Goal: Find specific page/section: Find specific page/section

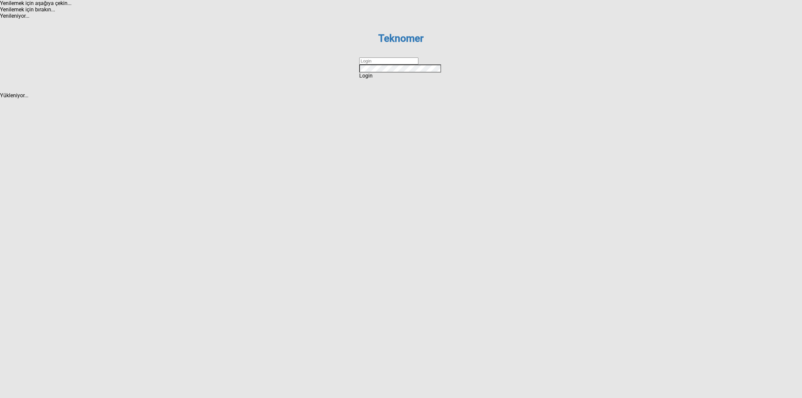
click at [373, 64] on input "text" at bounding box center [388, 60] width 59 height 7
type input "DİZEM"
click at [407, 79] on div "Login" at bounding box center [401, 76] width 84 height 6
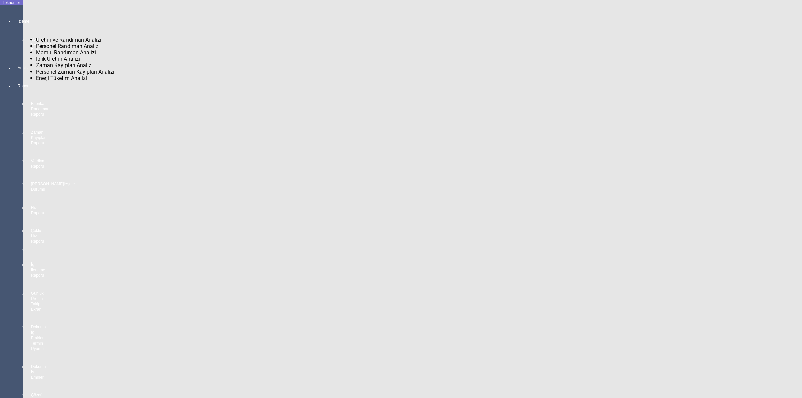
click at [13, 56] on div at bounding box center [17, 56] width 9 height 0
click at [54, 14] on span "MAKİNE YERLEŞİM PLANI" at bounding box center [67, 17] width 62 height 6
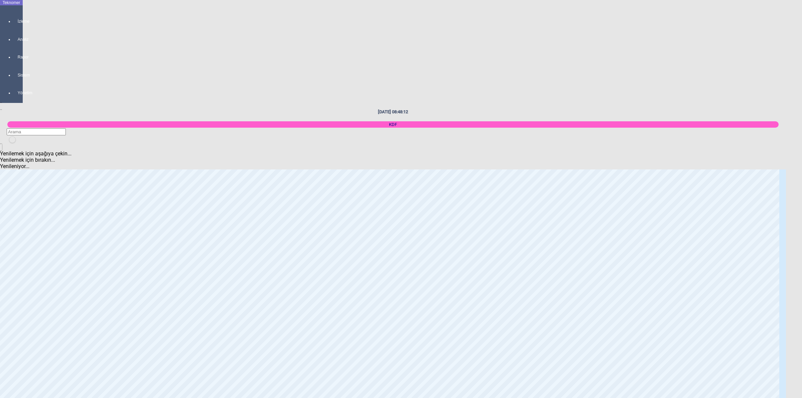
scroll to position [501, 0]
click at [801, 172] on body "Teknomer İzleme Analiz Rapor Sistem Yönetim [DATE] 08:48:25 KDF Yenilemek için …" at bounding box center [401, 199] width 802 height 398
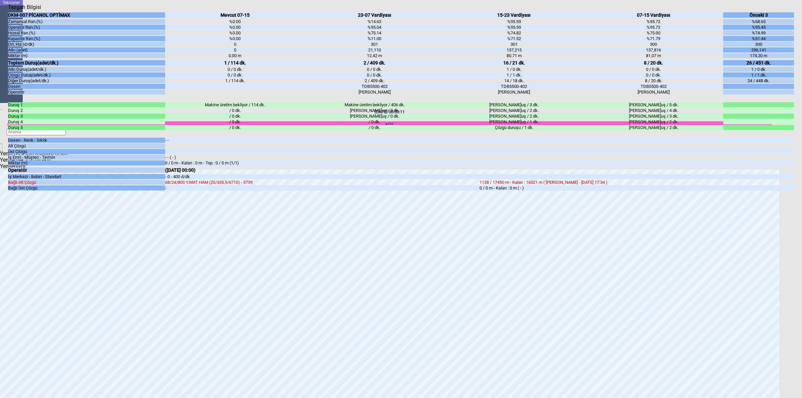
click at [801, 215] on body "Teknomer İzleme Analiz Rapor Sistem Yönetim [DATE] 08:53:11 KDF Yenilemek için …" at bounding box center [401, 199] width 802 height 398
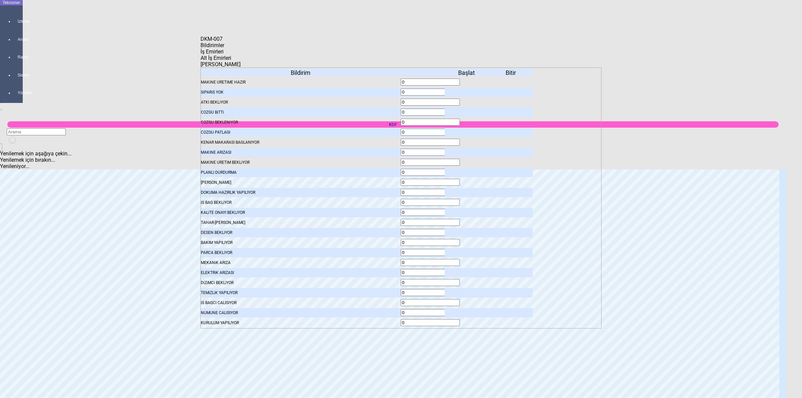
click at [224, 55] on span "İş Emirleri" at bounding box center [211, 51] width 23 height 6
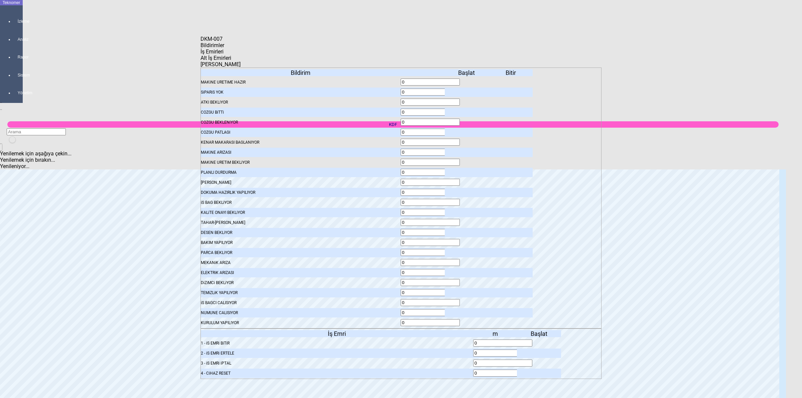
click at [540, 341] on icon at bounding box center [540, 343] width 0 height 5
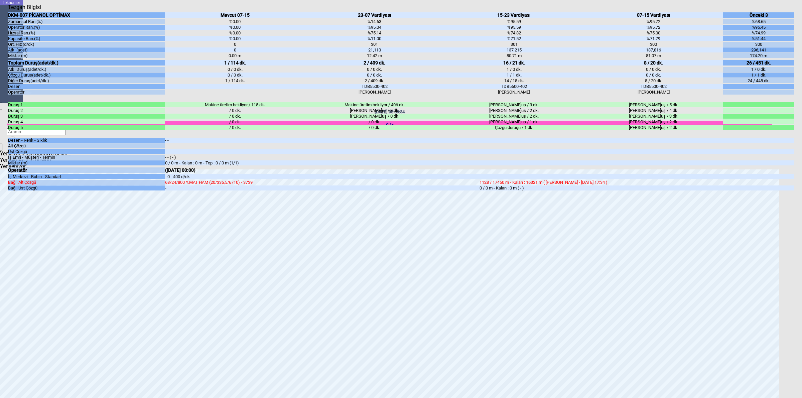
click at [801, 186] on body "Teknomer İzleme Analiz Rapor Sistem Yönetim [DATE] 08:53:34 KDF Yenilemek için …" at bounding box center [401, 199] width 802 height 398
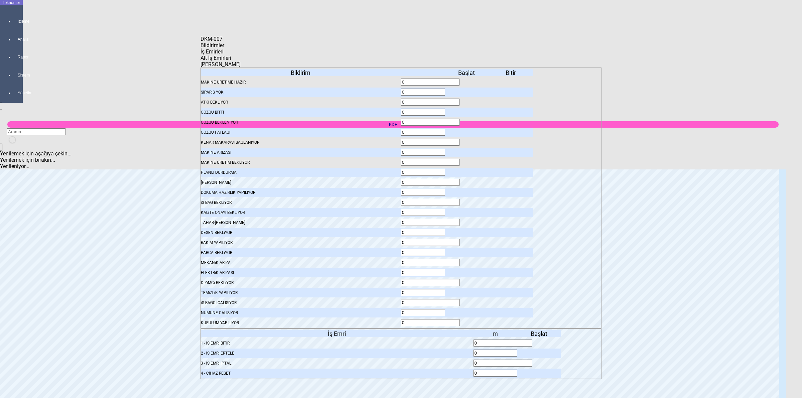
click at [241, 48] on div "Bildirimler" at bounding box center [400, 45] width 401 height 6
click at [467, 90] on icon at bounding box center [467, 92] width 0 height 5
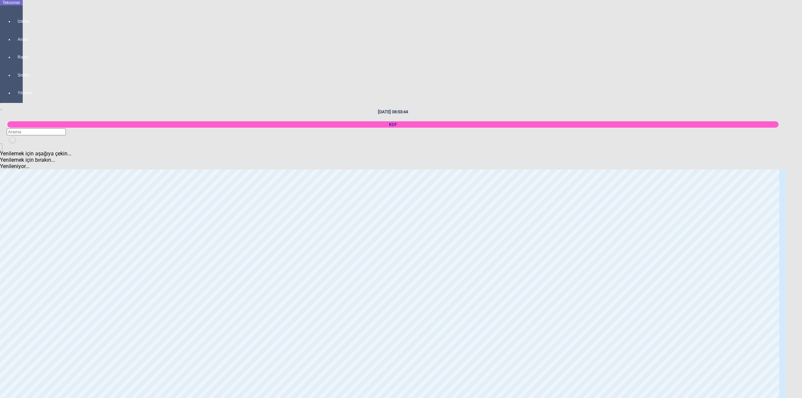
scroll to position [1253, 0]
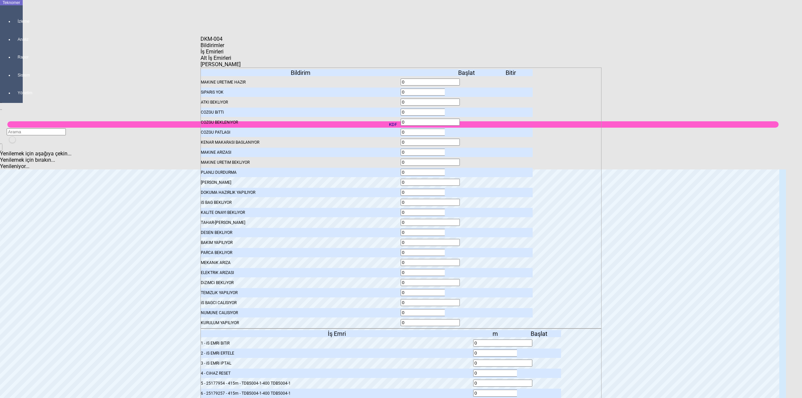
click at [730, 186] on body "Teknomer İzleme Analiz Rapor Sistem Yönetim [DATE] 08:58:44 KDF Yenilemek için …" at bounding box center [401, 199] width 802 height 398
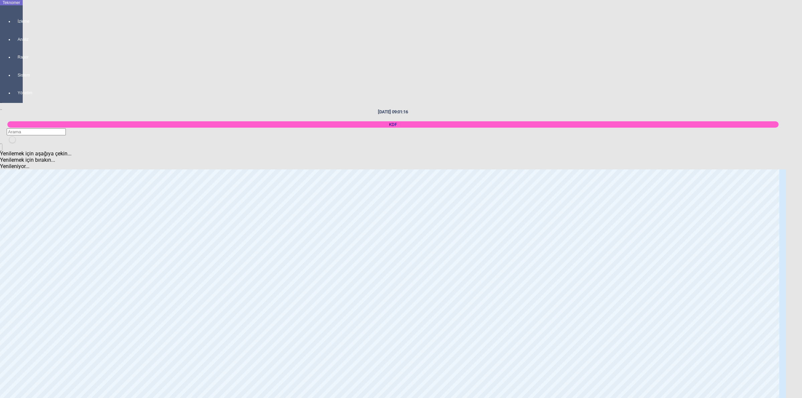
scroll to position [167, 0]
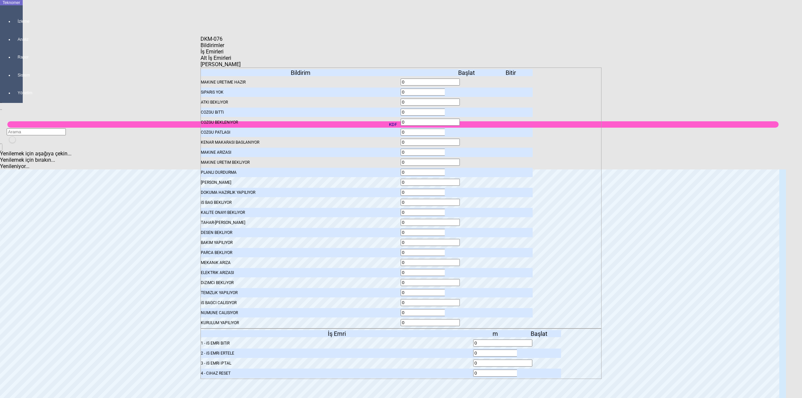
click at [467, 90] on icon at bounding box center [467, 92] width 0 height 5
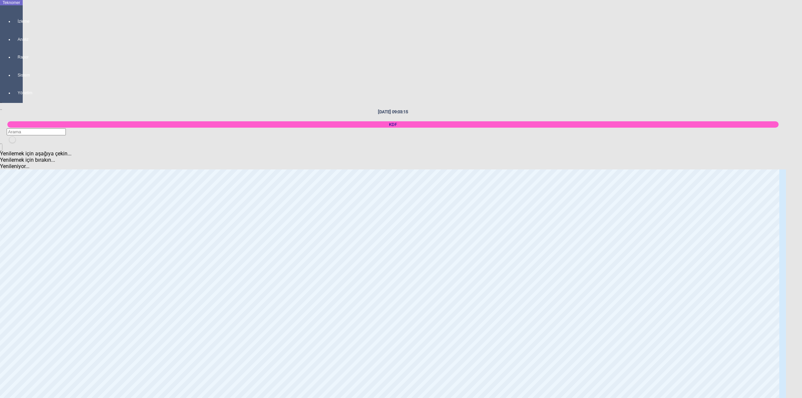
scroll to position [125, 0]
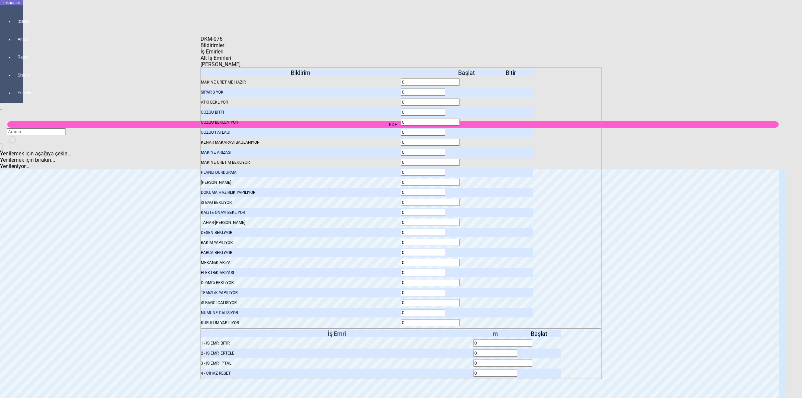
click at [224, 54] on span "İş Emirleri" at bounding box center [211, 51] width 23 height 6
click at [540, 341] on icon at bounding box center [540, 343] width 0 height 5
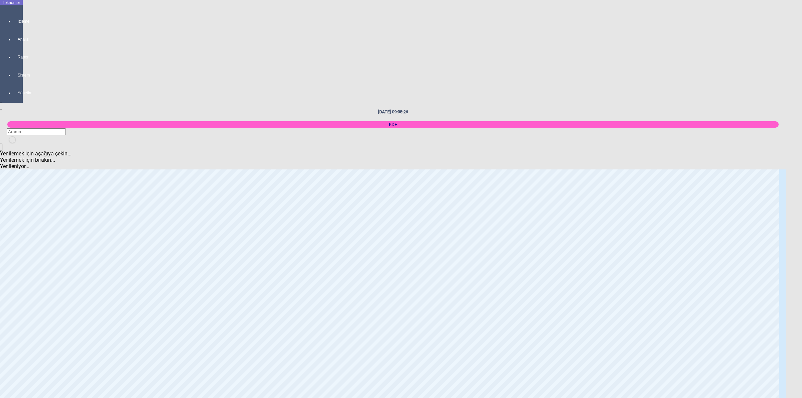
scroll to position [501, 0]
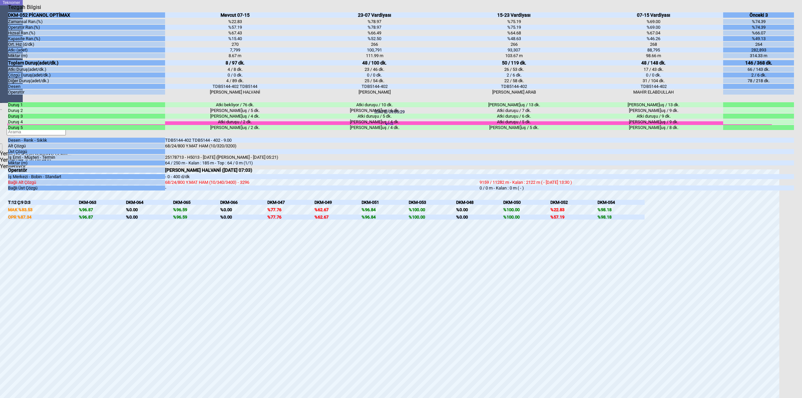
click at [801, 218] on body "Teknomer İzleme Analiz Rapor Sistem Yönetim [DATE] 09:05:29 KDF Yenilemek için …" at bounding box center [401, 199] width 802 height 398
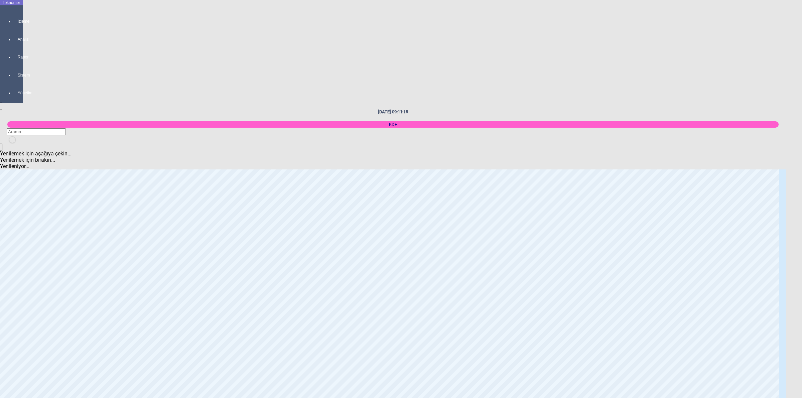
scroll to position [418, 0]
